Goal: Check status: Check status

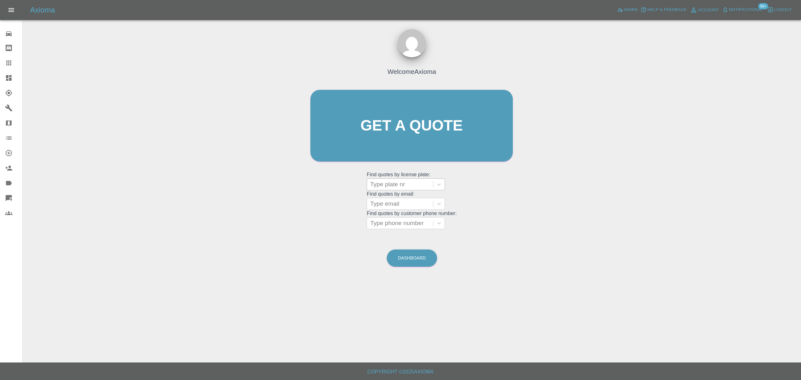
drag, startPoint x: 381, startPoint y: 179, endPoint x: 422, endPoint y: 190, distance: 43.0
click at [381, 179] on div "Type plate nr" at bounding box center [400, 184] width 66 height 11
paste input "TH07WYM"
type input "T"
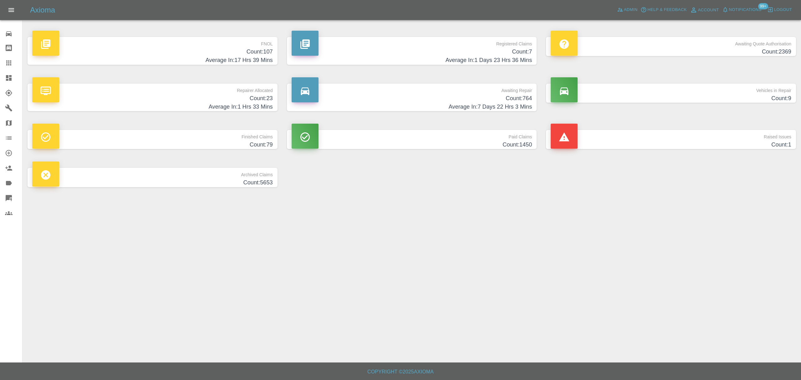
click at [205, 48] on h4 "Count: 107" at bounding box center [152, 52] width 241 height 8
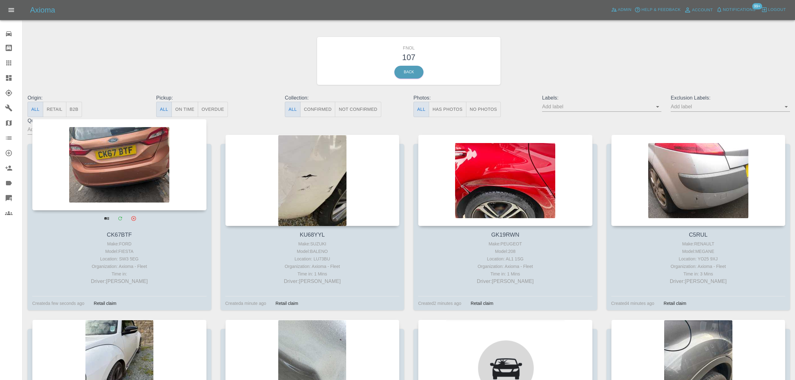
click at [143, 166] on div at bounding box center [119, 164] width 174 height 91
